Goal: Task Accomplishment & Management: Use online tool/utility

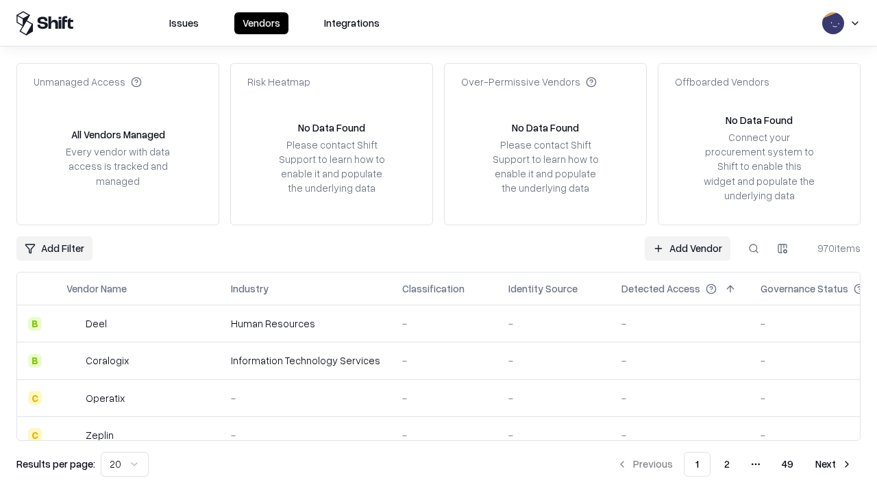
click at [687, 248] on link "Add Vendor" at bounding box center [688, 248] width 86 height 25
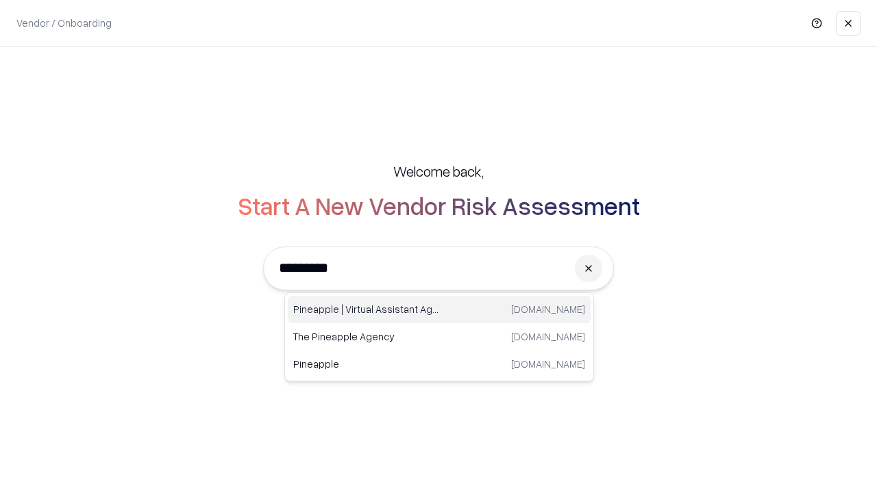
click at [439, 310] on div "Pineapple | Virtual Assistant Agency [DOMAIN_NAME]" at bounding box center [439, 309] width 303 height 27
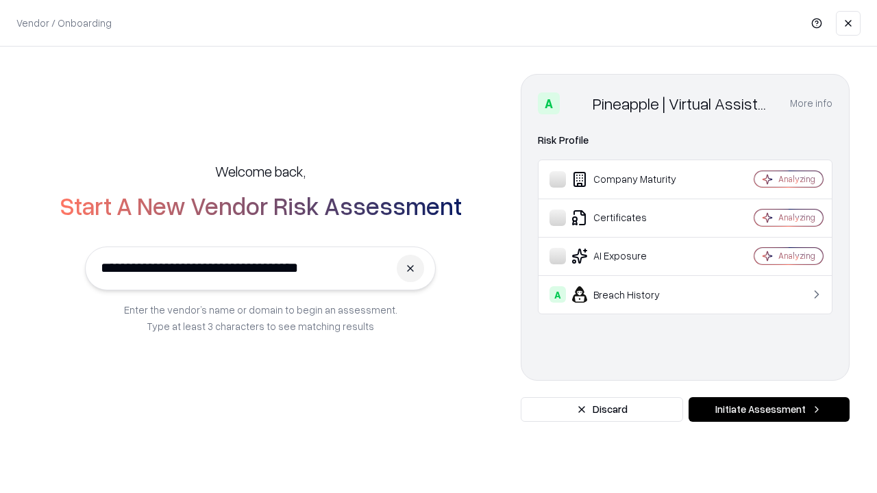
type input "**********"
click at [769, 410] on button "Initiate Assessment" at bounding box center [769, 409] width 161 height 25
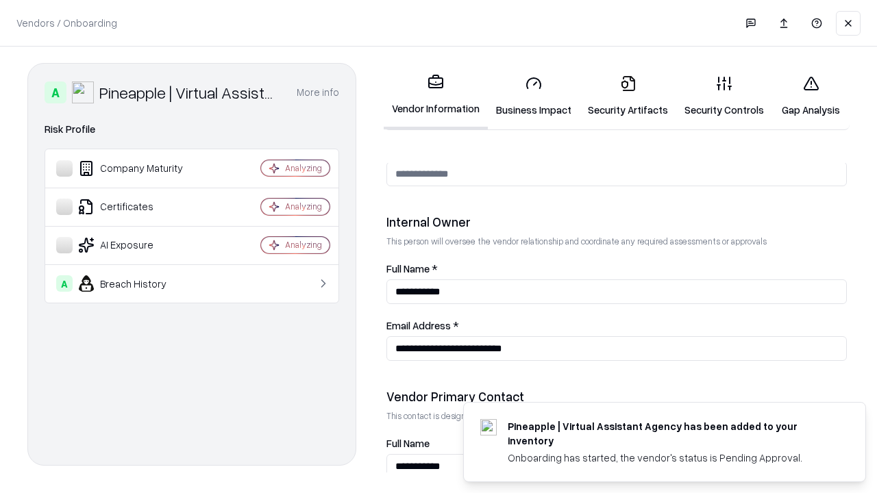
scroll to position [710, 0]
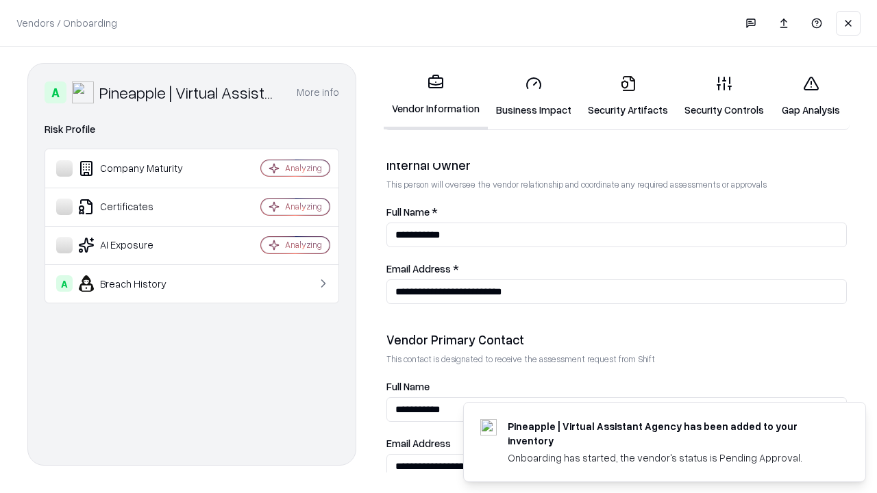
click at [628, 96] on link "Security Artifacts" at bounding box center [628, 96] width 97 height 64
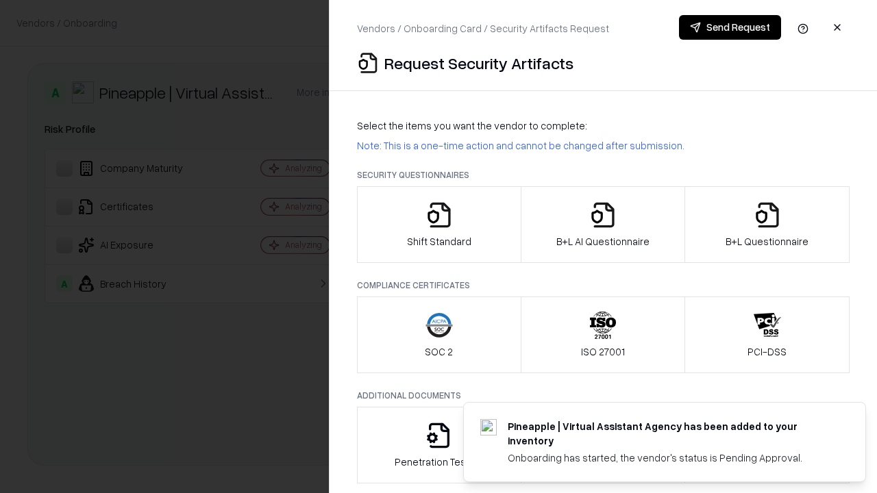
click at [767, 225] on icon "button" at bounding box center [767, 214] width 27 height 27
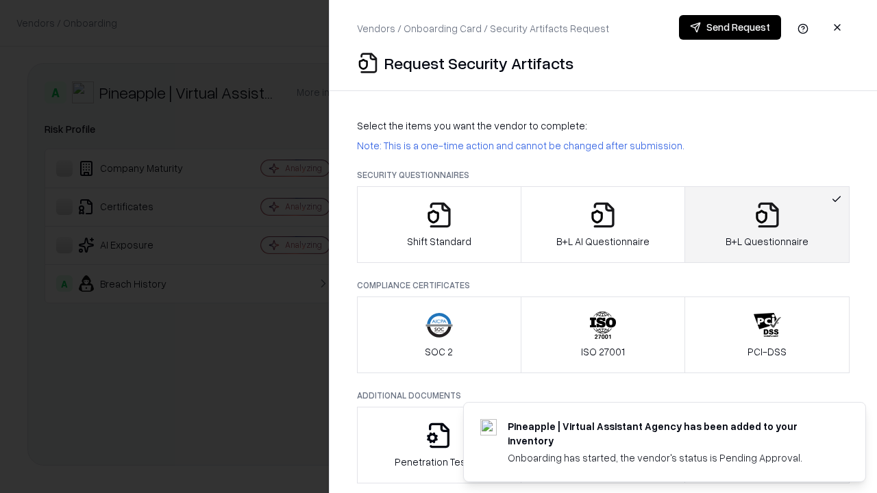
click at [602, 225] on icon "button" at bounding box center [602, 214] width 27 height 27
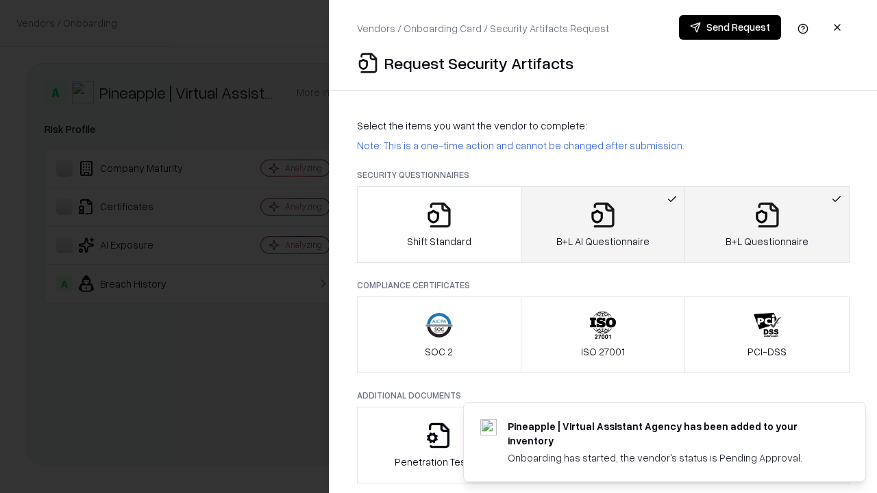
click at [730, 27] on button "Send Request" at bounding box center [730, 27] width 102 height 25
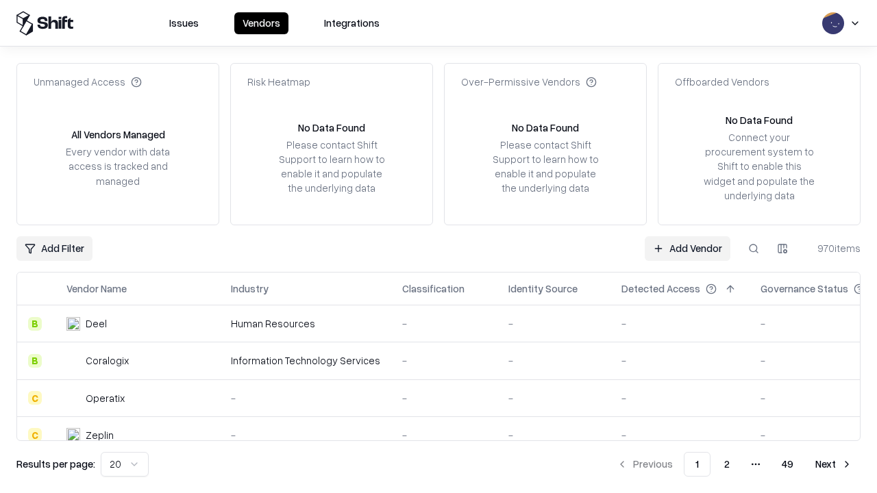
click at [754, 248] on button at bounding box center [753, 248] width 25 height 25
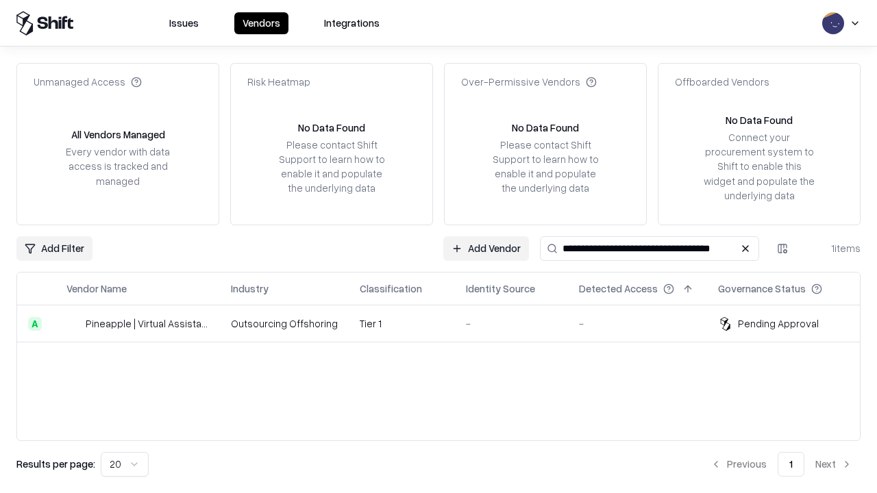
type input "**********"
click at [447, 323] on td "Tier 1" at bounding box center [402, 324] width 106 height 37
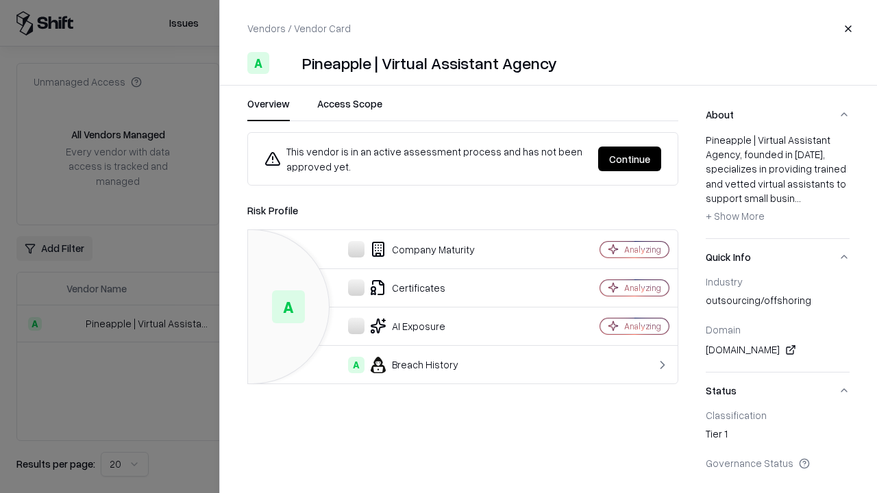
click at [630, 159] on button "Continue" at bounding box center [629, 159] width 63 height 25
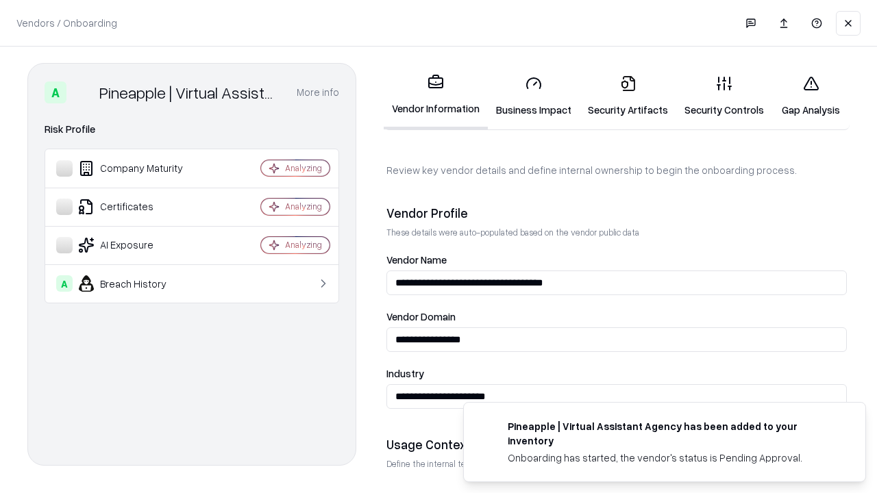
click at [628, 96] on link "Security Artifacts" at bounding box center [628, 96] width 97 height 64
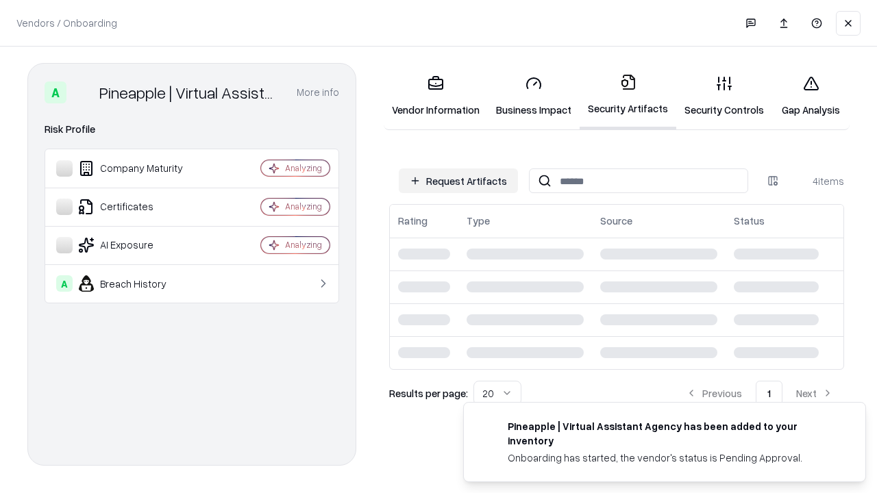
click at [811, 96] on link "Gap Analysis" at bounding box center [810, 96] width 77 height 64
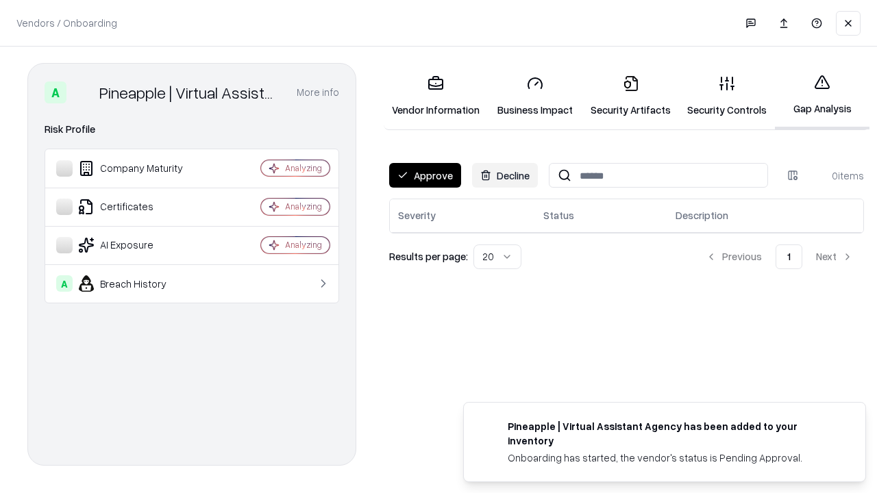
click at [425, 175] on button "Approve" at bounding box center [425, 175] width 72 height 25
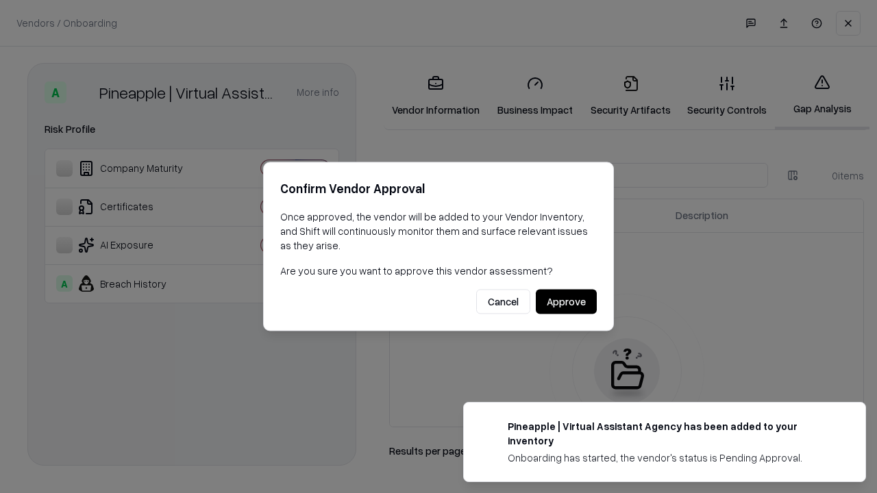
click at [566, 302] on button "Approve" at bounding box center [566, 302] width 61 height 25
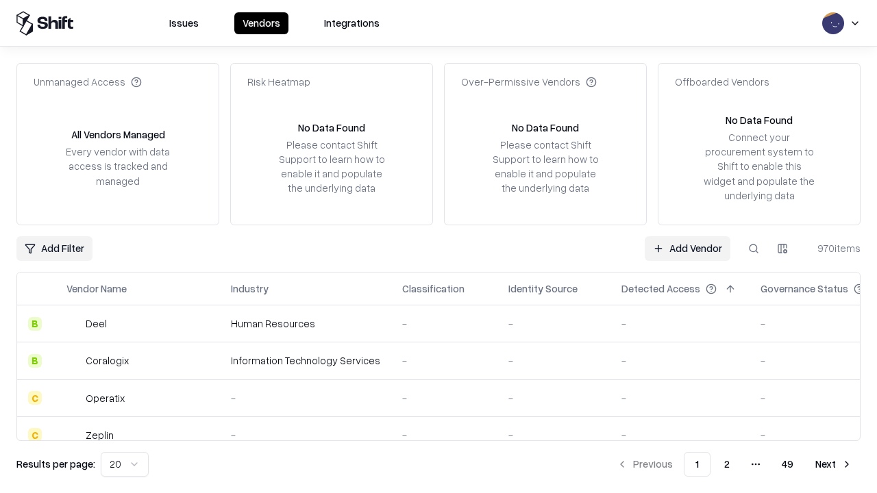
type input "**********"
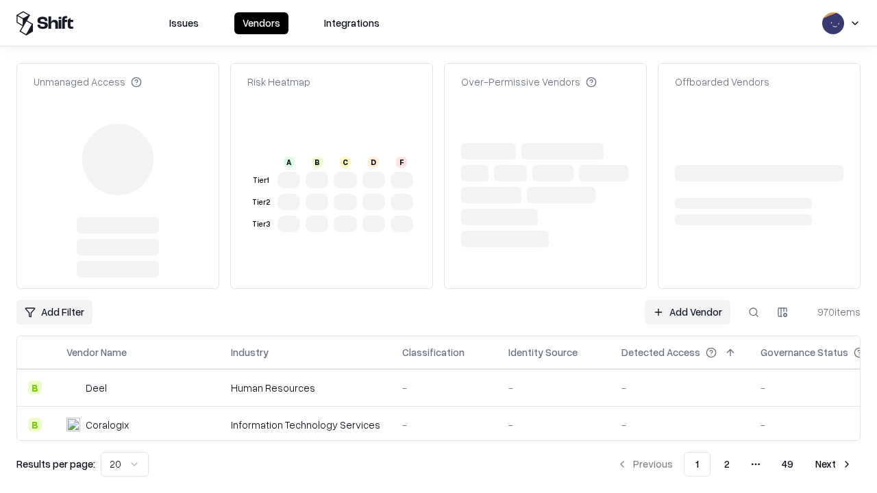
click at [687, 300] on link "Add Vendor" at bounding box center [688, 312] width 86 height 25
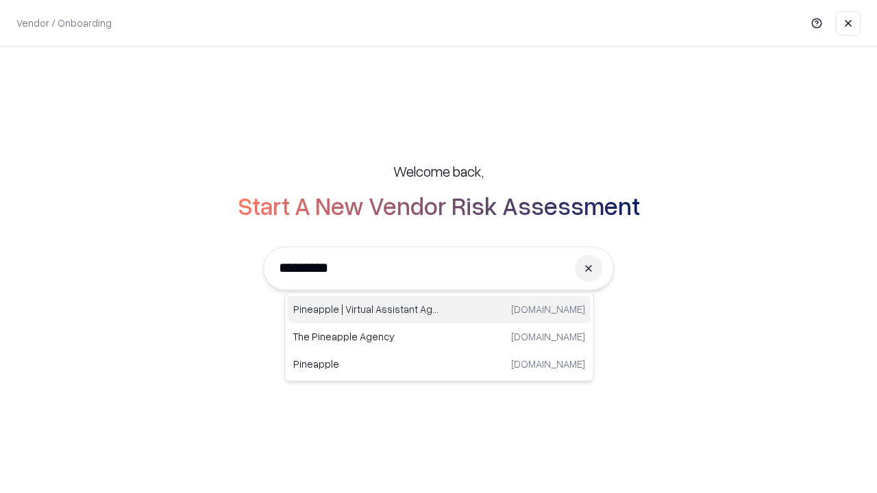
click at [439, 310] on div "Pineapple | Virtual Assistant Agency [DOMAIN_NAME]" at bounding box center [439, 309] width 303 height 27
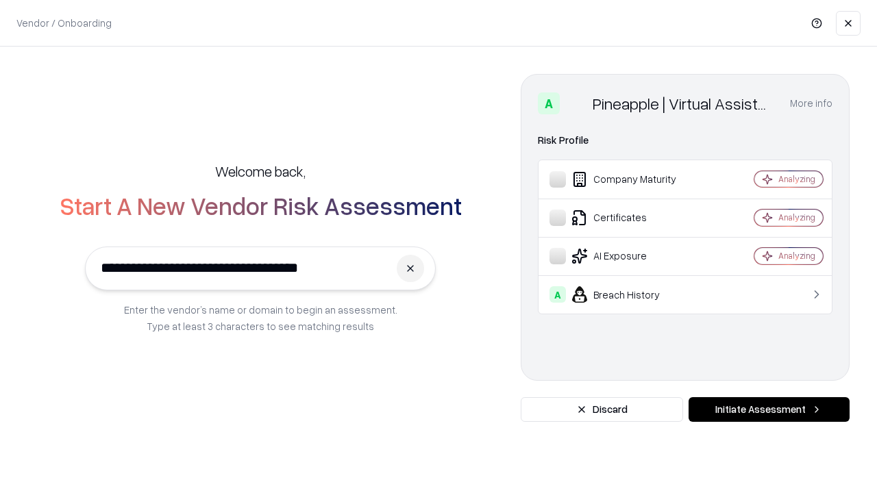
type input "**********"
click at [769, 410] on button "Initiate Assessment" at bounding box center [769, 409] width 161 height 25
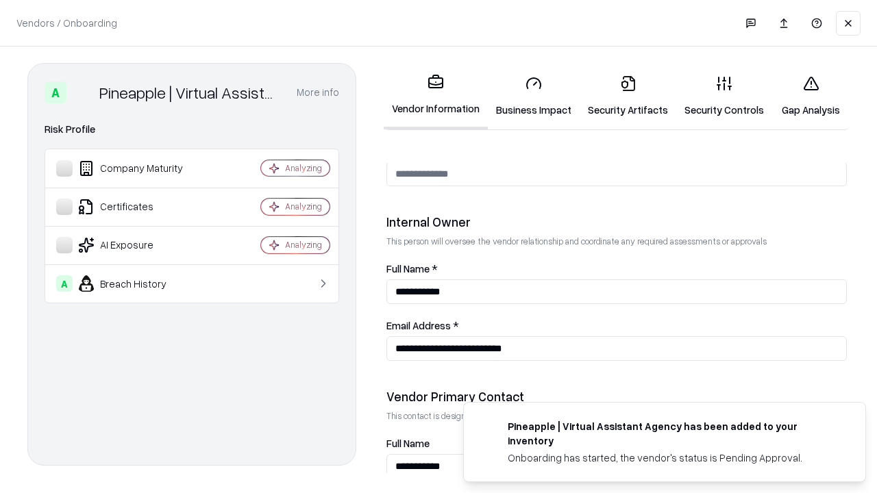
scroll to position [710, 0]
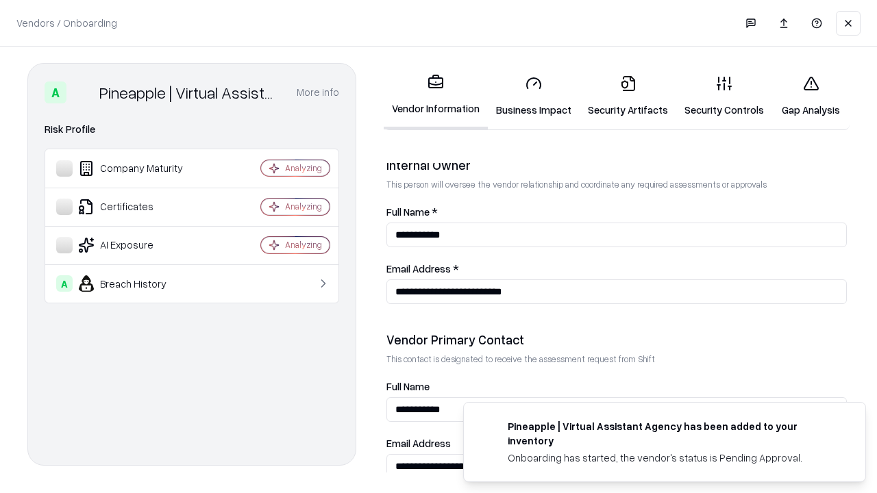
click at [811, 96] on link "Gap Analysis" at bounding box center [810, 96] width 77 height 64
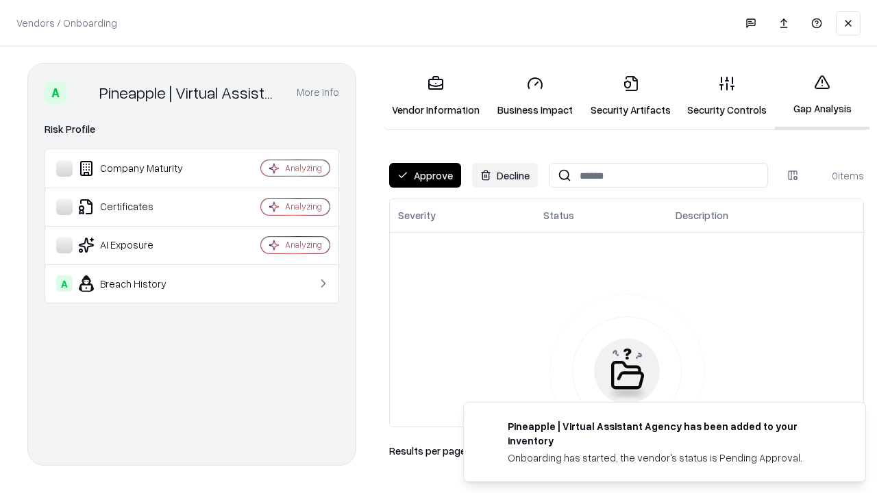
click at [425, 175] on button "Approve" at bounding box center [425, 175] width 72 height 25
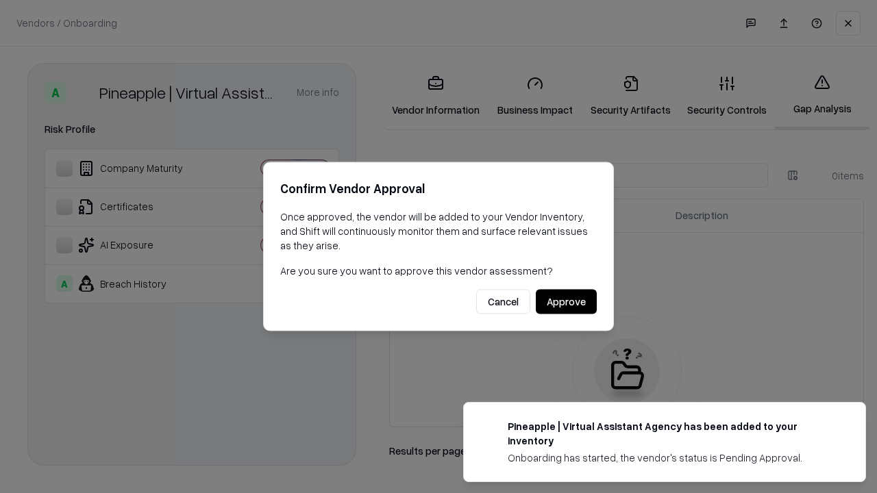
click at [566, 302] on button "Approve" at bounding box center [566, 302] width 61 height 25
